Goal: Navigation & Orientation: Find specific page/section

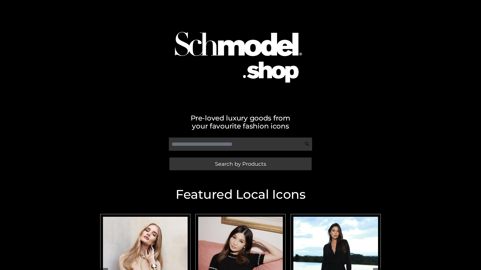
click at [240, 164] on span "Search by Products" at bounding box center [240, 163] width 51 height 5
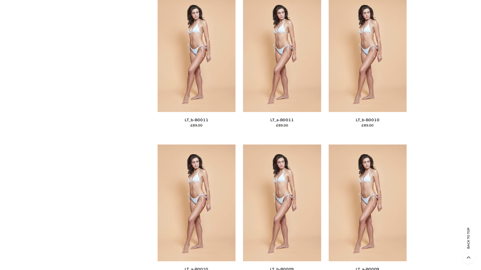
scroll to position [2249, 0]
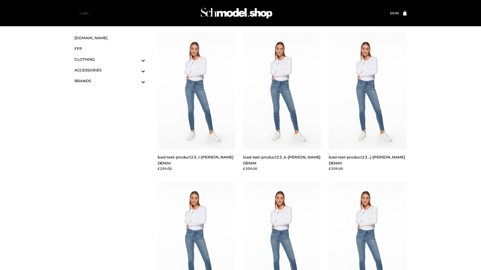
scroll to position [439, 0]
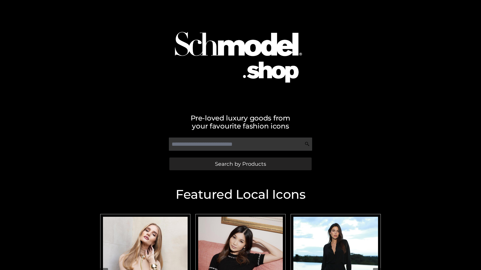
click at [240, 164] on span "Search by Products" at bounding box center [240, 163] width 51 height 5
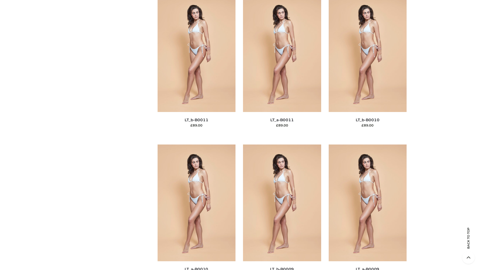
scroll to position [2249, 0]
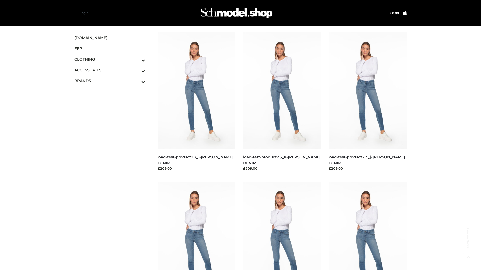
scroll to position [439, 0]
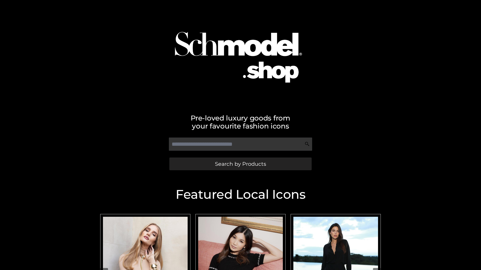
click at [240, 164] on span "Search by Products" at bounding box center [240, 163] width 51 height 5
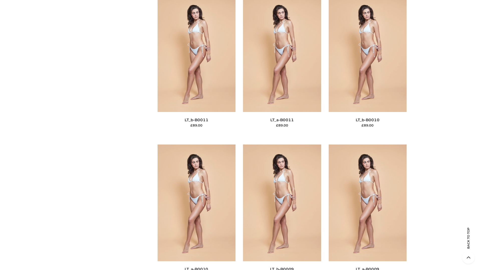
scroll to position [2249, 0]
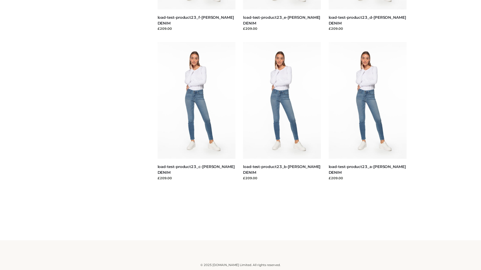
scroll to position [439, 0]
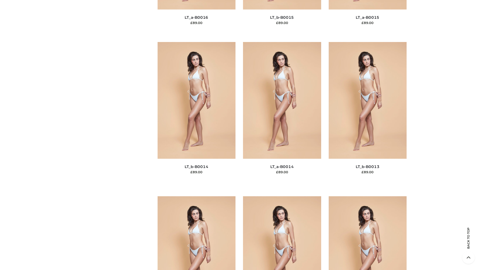
scroll to position [1781, 0]
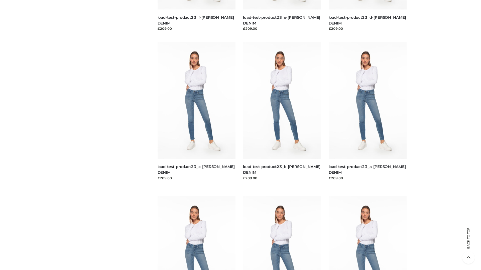
scroll to position [439, 0]
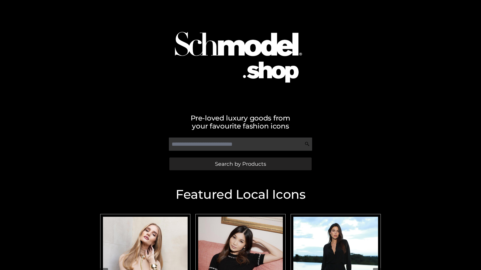
click at [240, 164] on span "Search by Products" at bounding box center [240, 163] width 51 height 5
